Goal: Find specific page/section: Find specific page/section

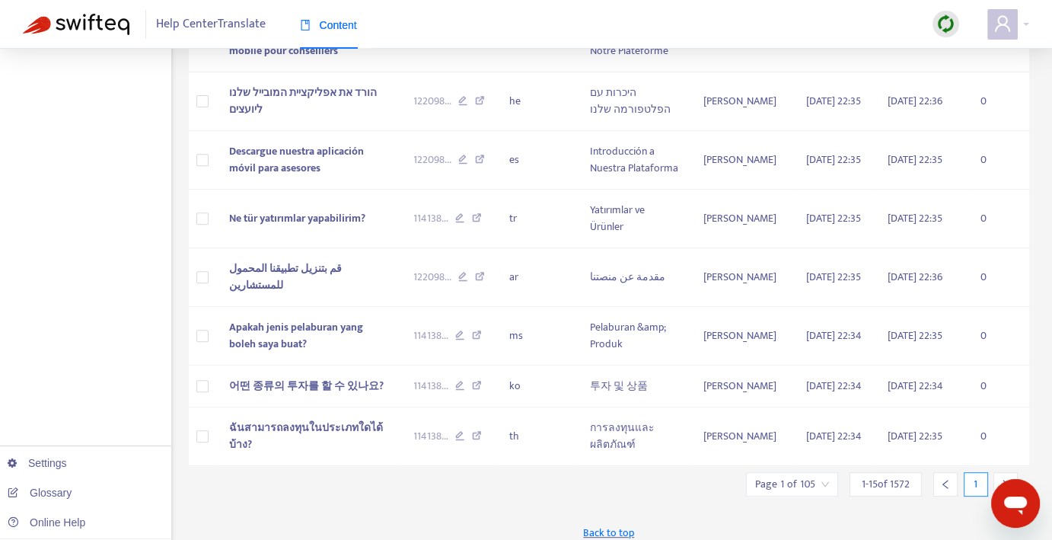
scroll to position [623, 0]
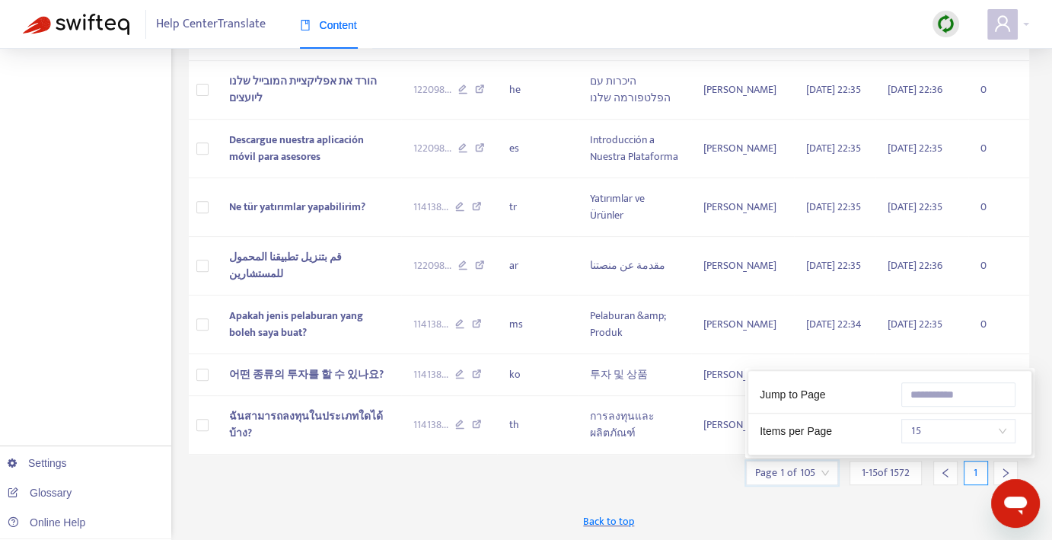
click at [815, 480] on input "search" at bounding box center [792, 472] width 74 height 23
click at [981, 413] on div "Items per Page 15" at bounding box center [889, 428] width 283 height 30
drag, startPoint x: 981, startPoint y: 411, endPoint x: 976, endPoint y: 423, distance: 13.0
click at [976, 423] on div "Items per Page 15" at bounding box center [889, 428] width 283 height 30
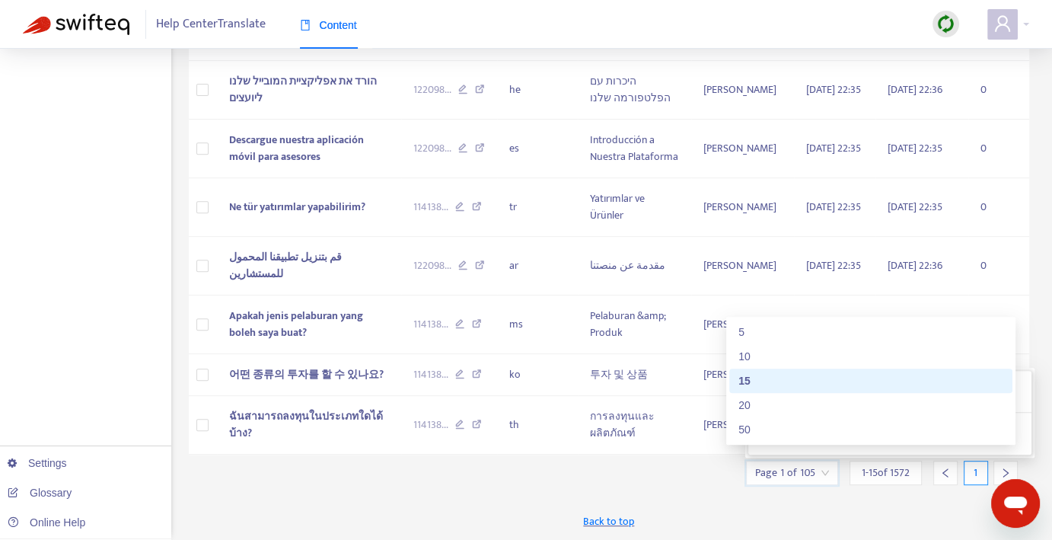
click at [976, 423] on span "15" at bounding box center [959, 431] width 96 height 23
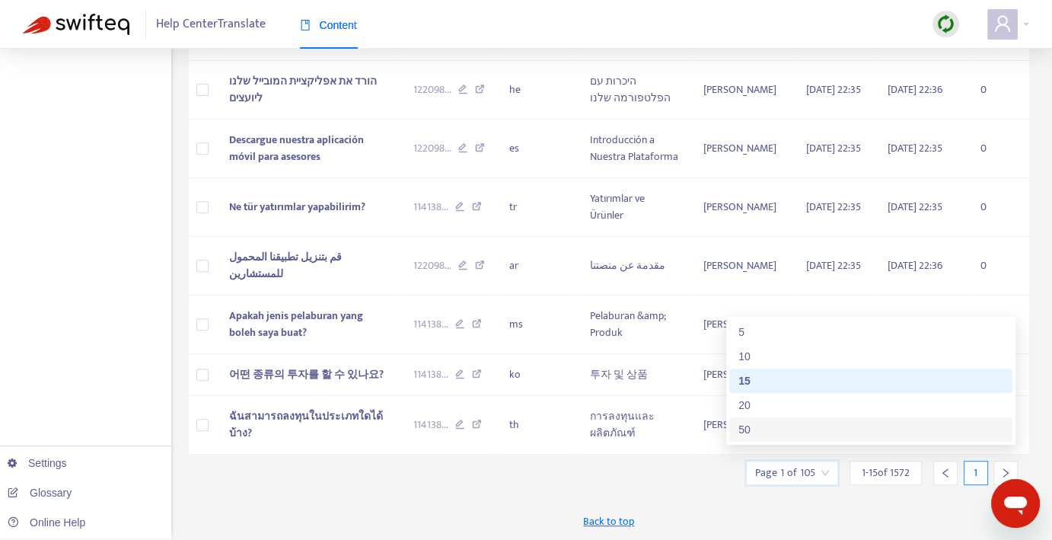
click at [895, 421] on div "50" at bounding box center [871, 429] width 265 height 17
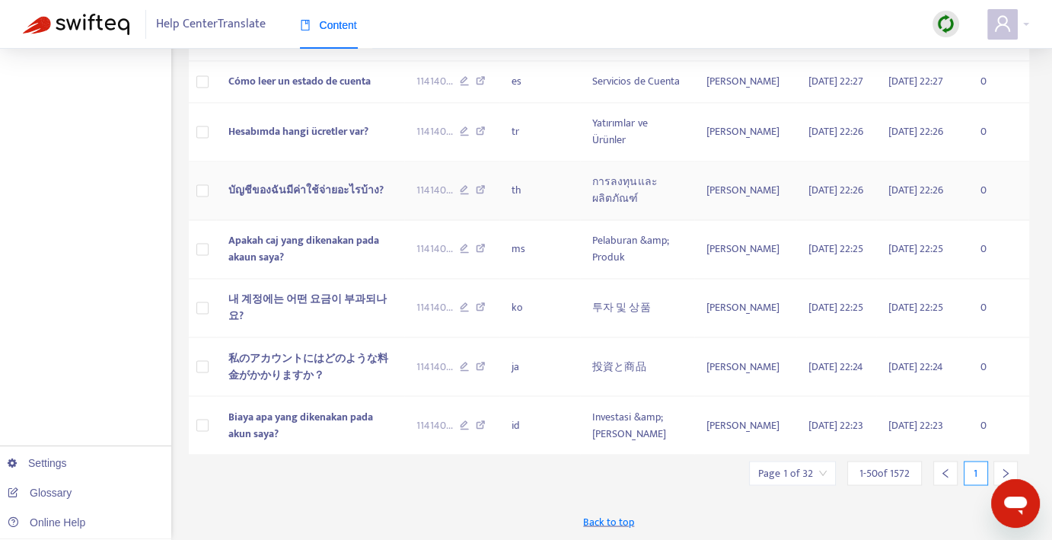
scroll to position [2701, 0]
click at [1007, 468] on icon "right" at bounding box center [1005, 473] width 11 height 11
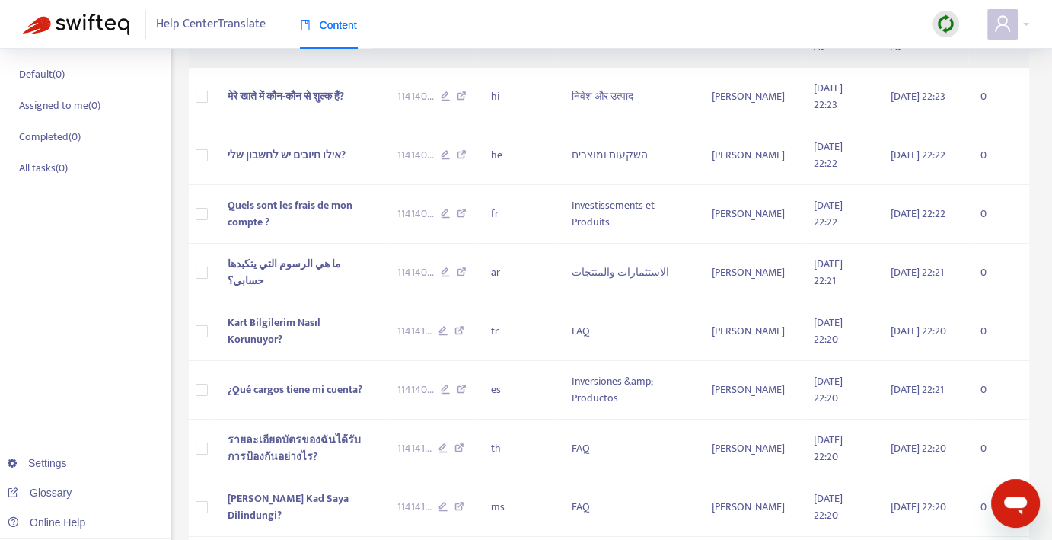
scroll to position [0, 0]
